Goal: Entertainment & Leisure: Consume media (video, audio)

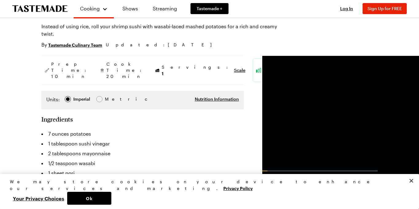
scroll to position [56, 0]
click at [101, 96] on div at bounding box center [99, 99] width 6 height 6
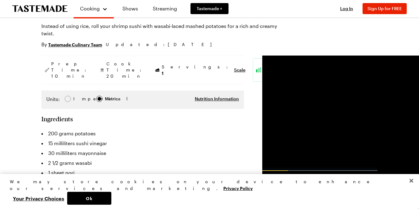
click at [78, 95] on span "Imperial" at bounding box center [81, 98] width 17 height 7
click at [253, 61] on div "Easy" at bounding box center [276, 69] width 47 height 23
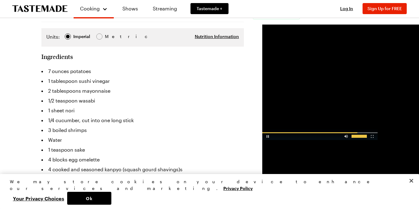
scroll to position [118, 0]
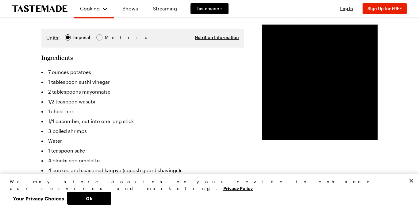
click at [262, 140] on video "Video Player" at bounding box center [319, 82] width 115 height 115
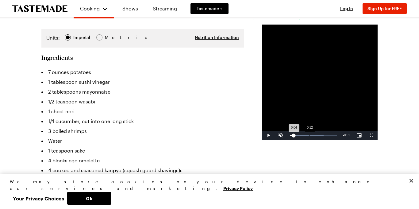
click at [290, 136] on div "Loaded : 71.51% 0:12 0:04" at bounding box center [313, 136] width 47 height 2
click at [276, 137] on video "Video Player" at bounding box center [319, 82] width 115 height 115
click at [287, 140] on div "Loaded : 100.00% 0:18 0:14" at bounding box center [313, 135] width 53 height 9
click at [290, 136] on div "Loaded : 100.00% 0:24 0:19" at bounding box center [313, 136] width 47 height 2
click at [299, 136] on div "Loaded : 100.00% 0:32 0:24" at bounding box center [313, 136] width 47 height 2
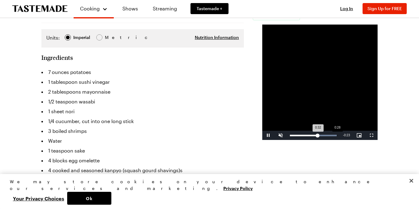
click at [296, 140] on div "Loaded : 100.00% 0:28 0:32" at bounding box center [313, 135] width 53 height 9
